Goal: Information Seeking & Learning: Learn about a topic

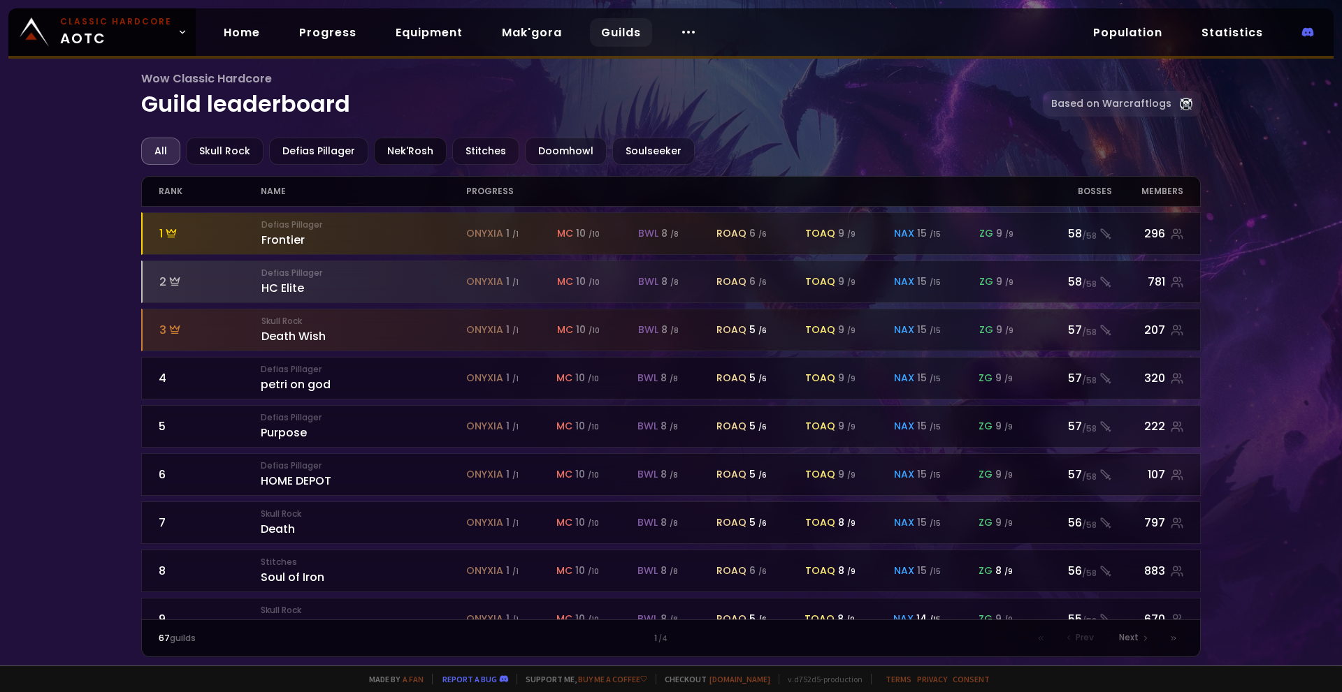
click at [393, 153] on div "Nek'Rosh" at bounding box center [410, 151] width 73 height 27
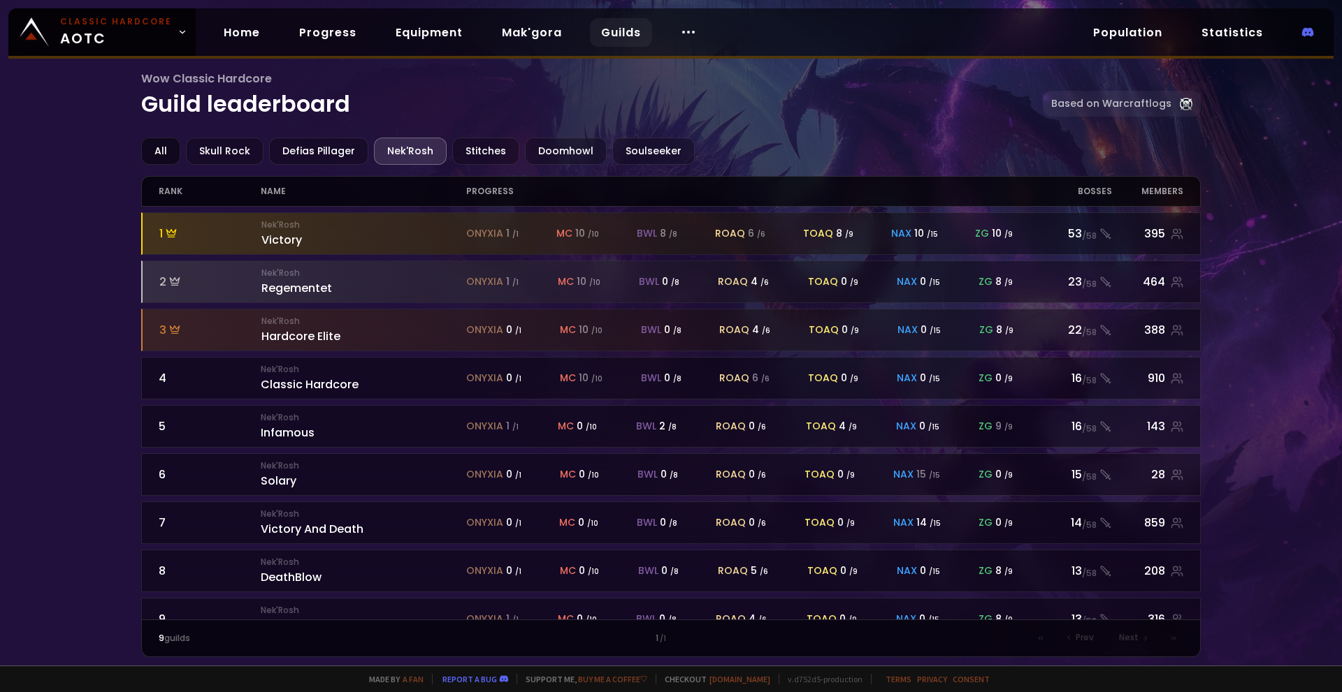
click at [164, 159] on div "All" at bounding box center [160, 151] width 39 height 27
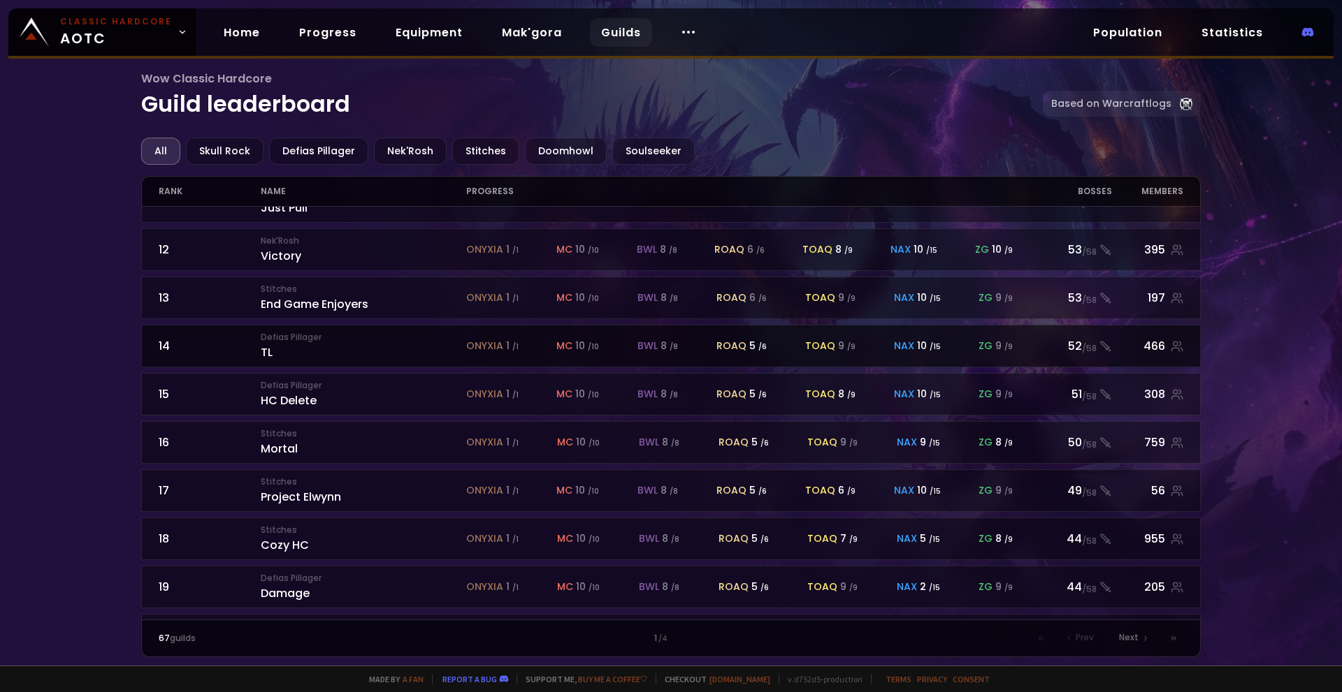
scroll to position [557, 0]
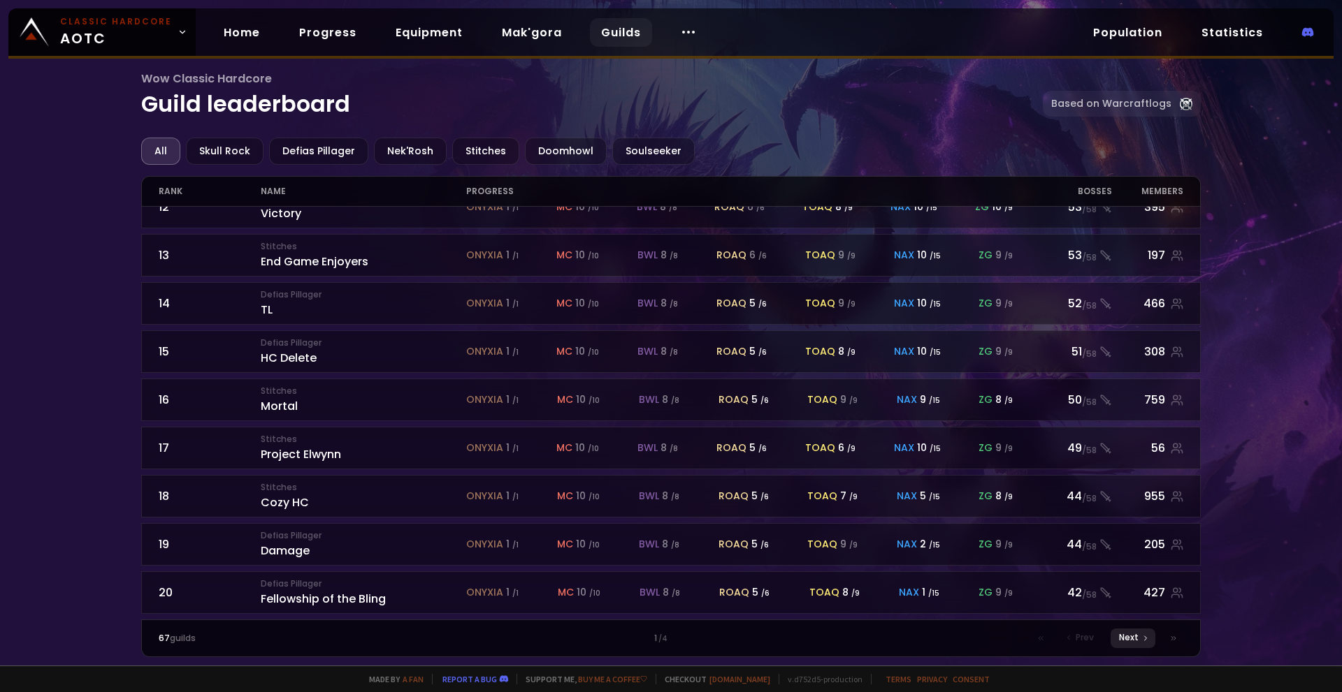
click at [1132, 642] on span "Next" at bounding box center [1129, 638] width 20 height 13
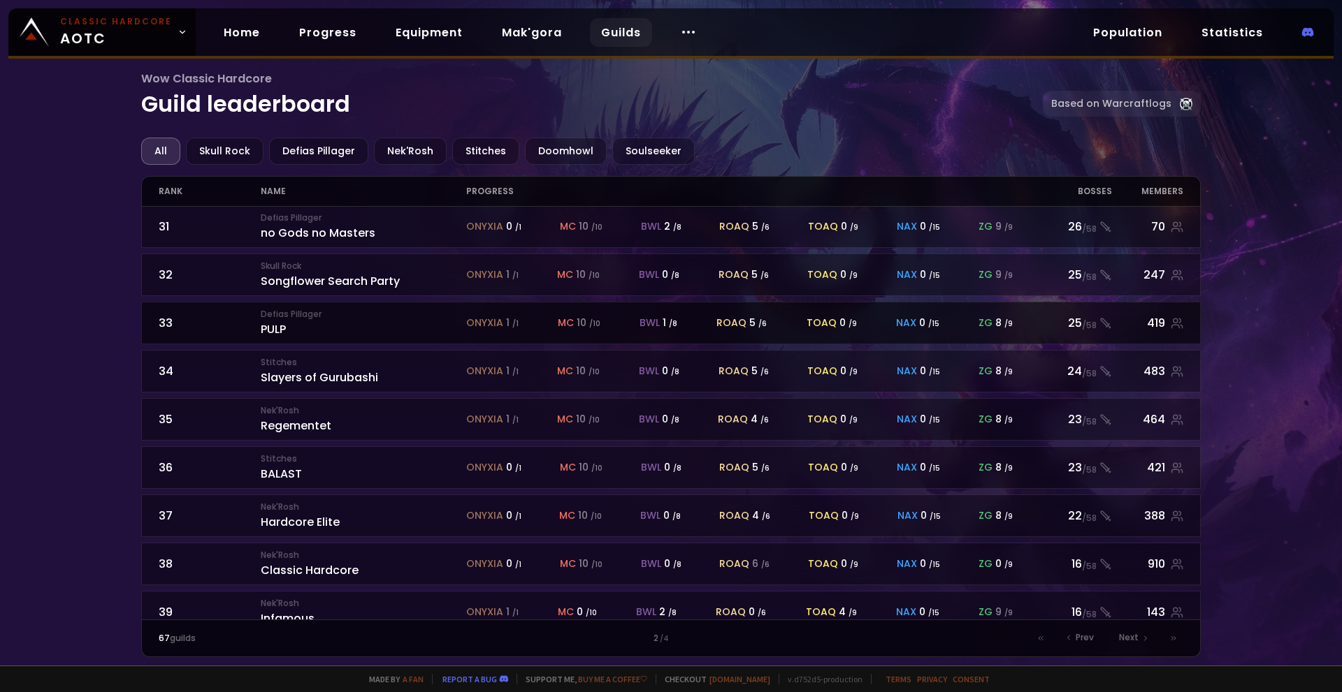
scroll to position [557, 0]
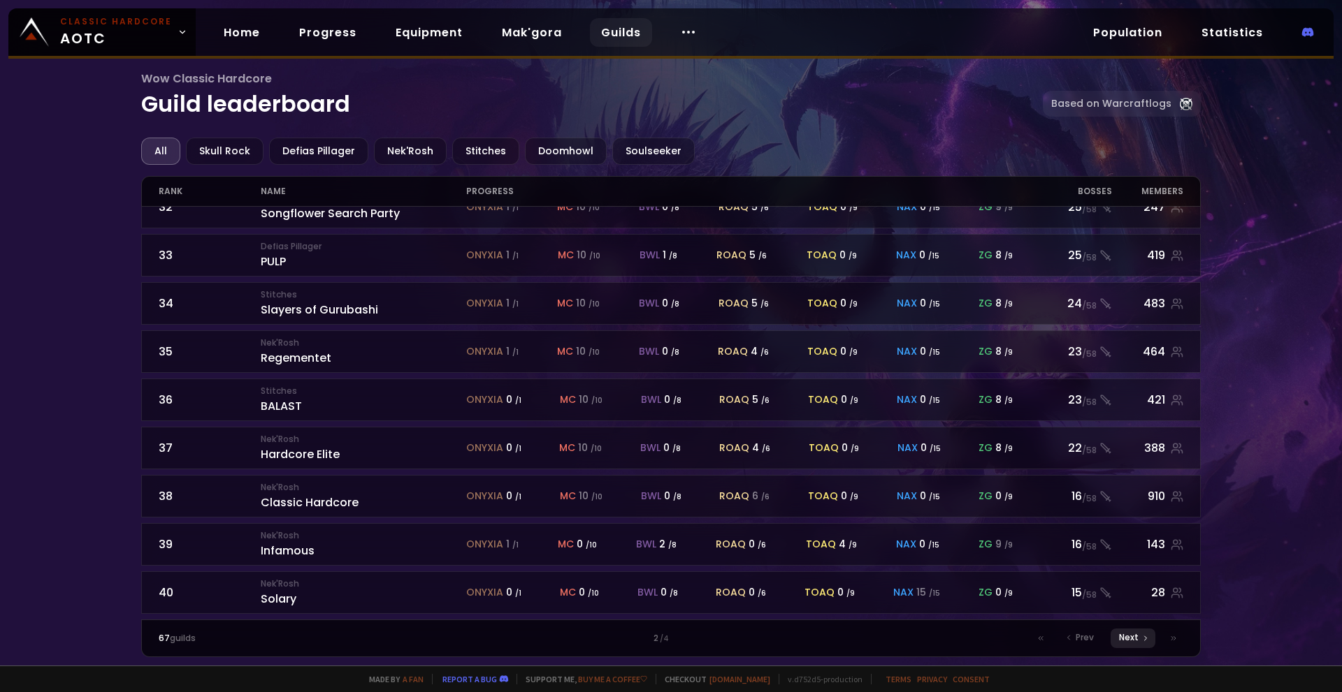
click at [1132, 637] on span "Next" at bounding box center [1129, 638] width 20 height 13
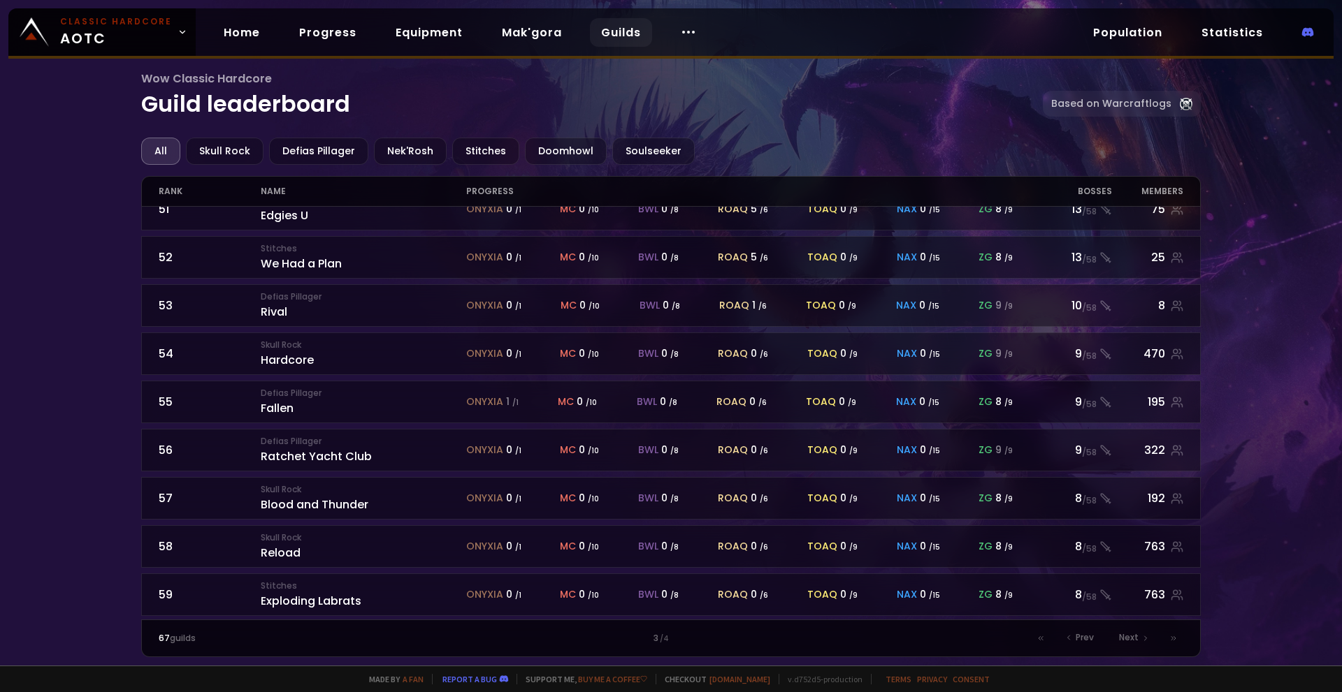
scroll to position [557, 0]
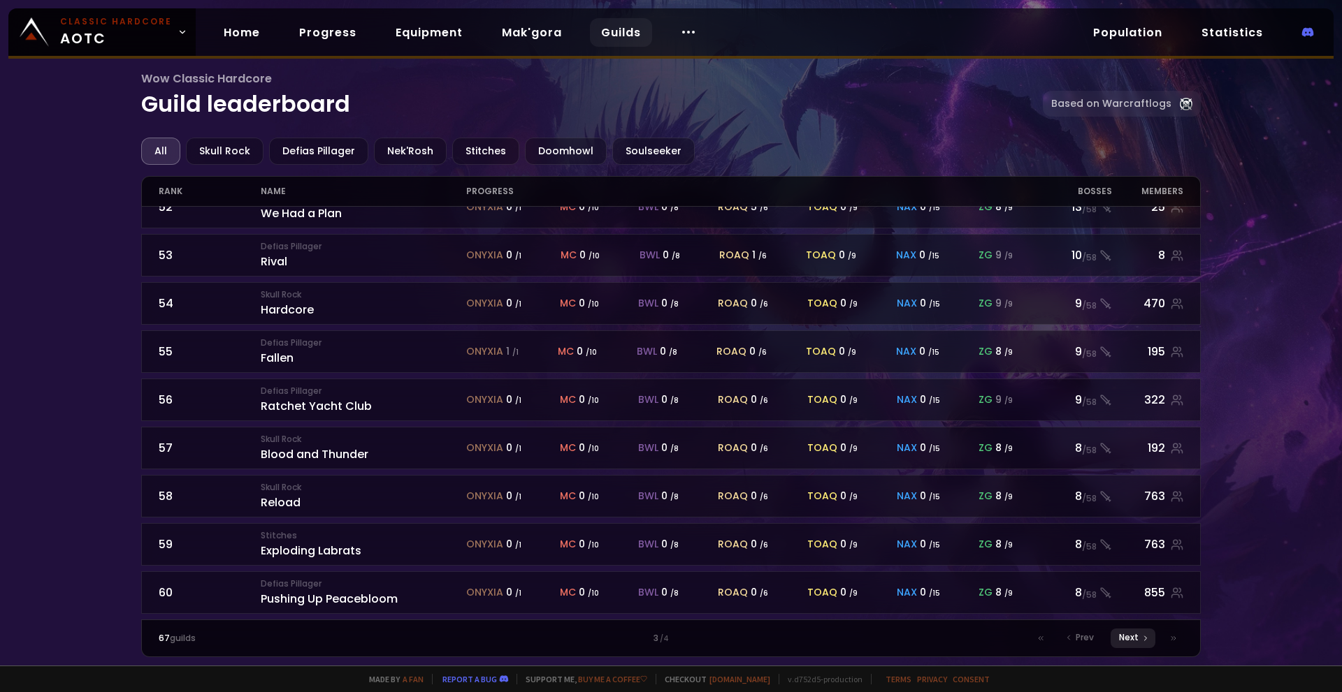
click at [1132, 644] on div "Next" at bounding box center [1132, 639] width 45 height 20
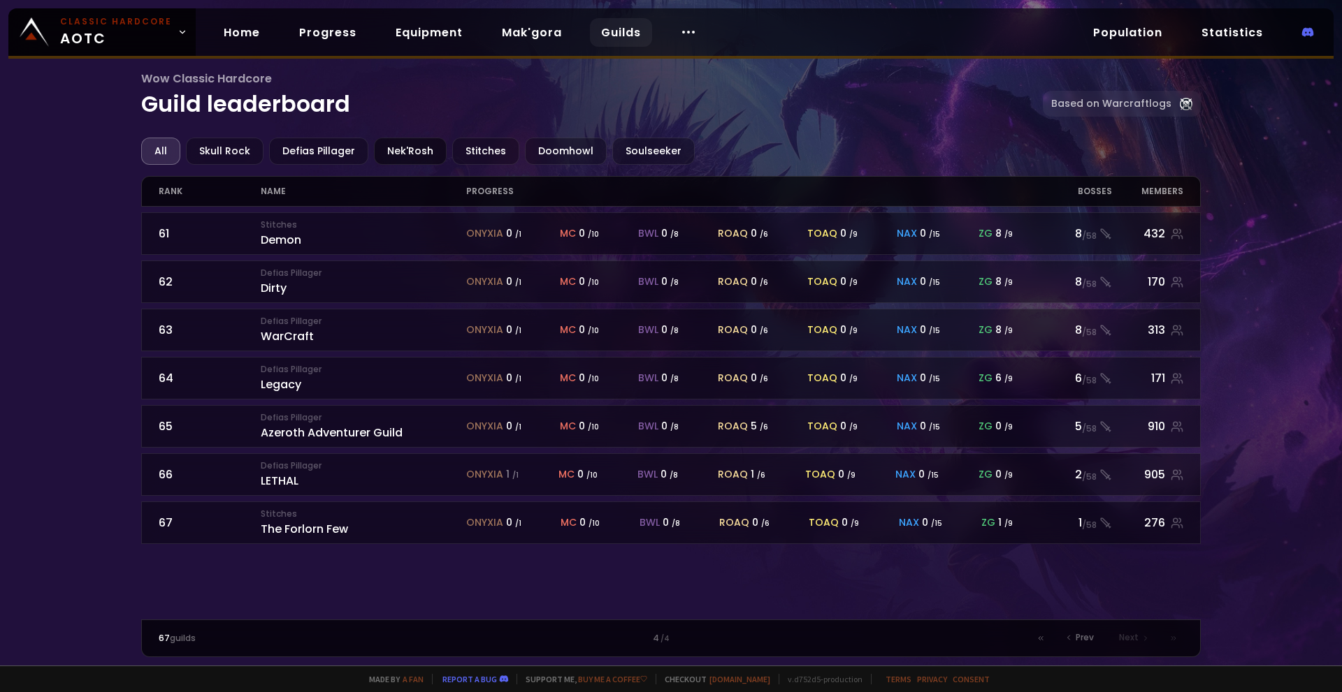
click at [413, 150] on div "Nek'Rosh" at bounding box center [410, 151] width 73 height 27
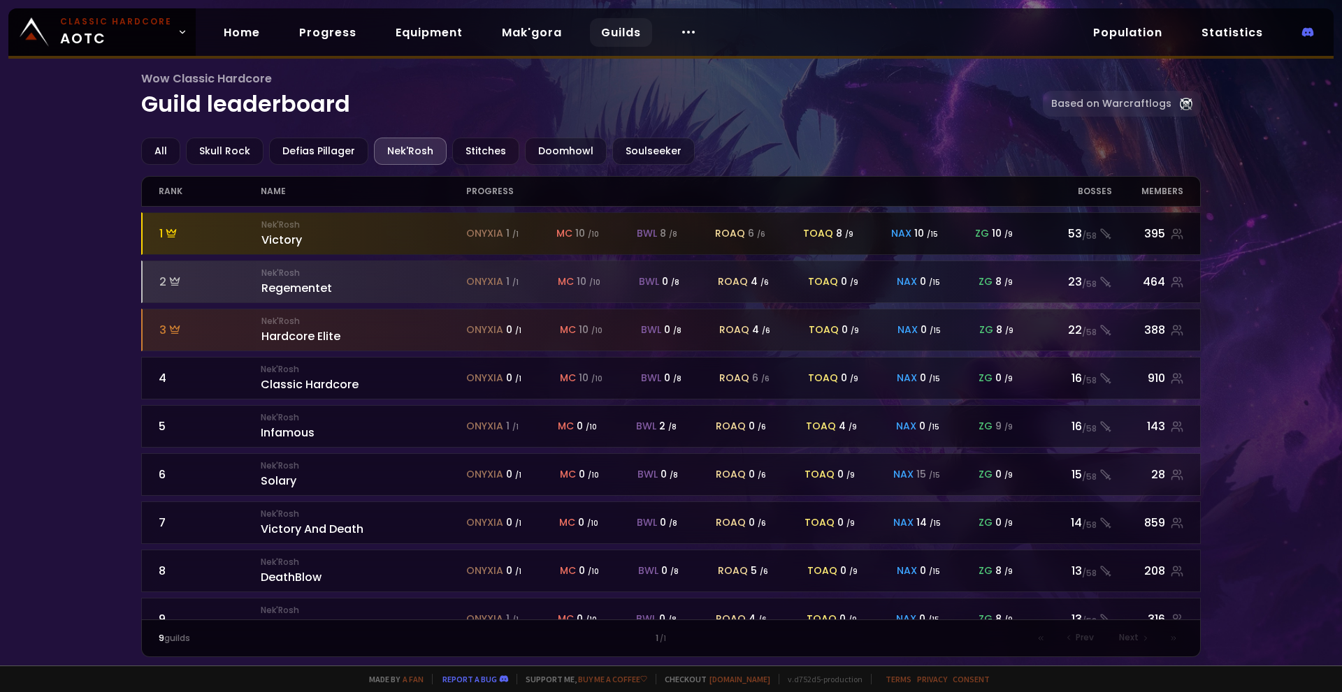
click at [342, 246] on div "Nek'Rosh Victory" at bounding box center [363, 234] width 205 height 30
